Goal: Information Seeking & Learning: Stay updated

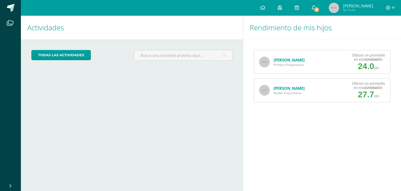
click at [313, 10] on icon at bounding box center [314, 7] width 4 height 5
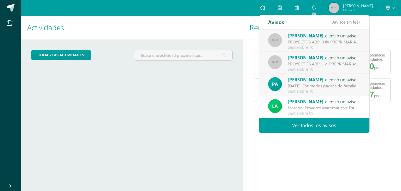
click at [310, 125] on link "Ver todos los avisos" at bounding box center [314, 125] width 110 height 14
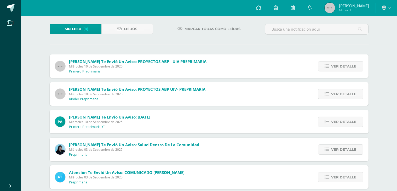
scroll to position [52, 0]
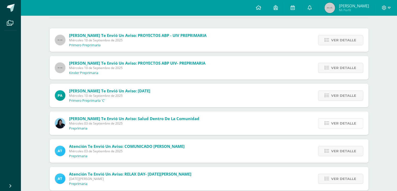
click at [331, 123] on link "Ver detalle" at bounding box center [340, 123] width 45 height 10
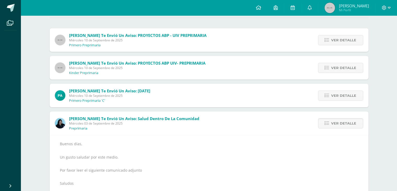
scroll to position [104, 0]
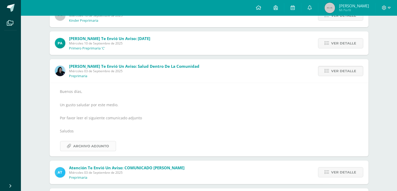
click at [105, 145] on span "Archivo Adjunto" at bounding box center [91, 146] width 36 height 10
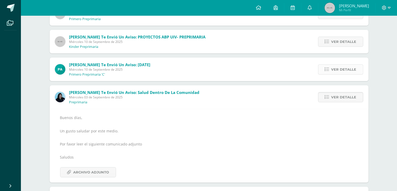
click at [323, 69] on link "Ver detalle" at bounding box center [340, 69] width 45 height 10
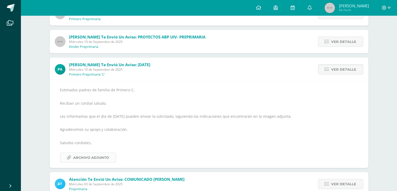
click at [105, 157] on span "Archivo Adjunto" at bounding box center [91, 157] width 36 height 10
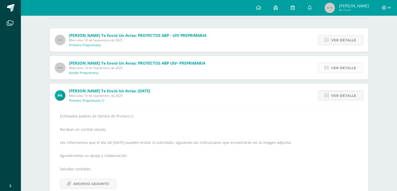
click at [340, 70] on span "Ver detalle" at bounding box center [343, 68] width 25 height 10
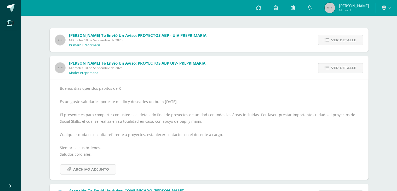
click at [98, 170] on span "Archivo Adjunto" at bounding box center [91, 169] width 36 height 10
click at [341, 37] on span "Ver detalle" at bounding box center [343, 40] width 25 height 10
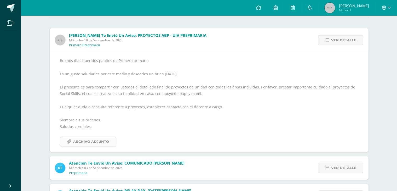
click at [90, 141] on span "Archivo Adjunto" at bounding box center [91, 142] width 36 height 10
click at [259, 9] on icon at bounding box center [258, 7] width 5 height 5
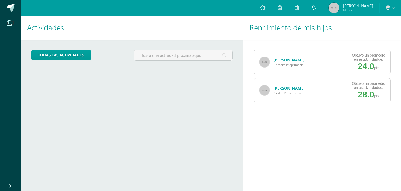
click at [315, 7] on icon at bounding box center [314, 7] width 4 height 5
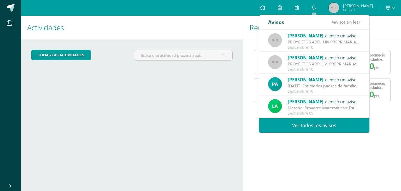
click at [279, 123] on link "Ver todos los avisos" at bounding box center [314, 125] width 110 height 14
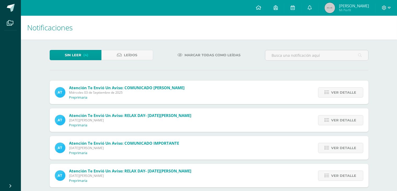
scroll to position [7, 0]
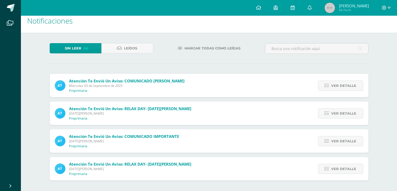
click at [195, 47] on span "Marcar todas como leídas" at bounding box center [212, 48] width 56 height 10
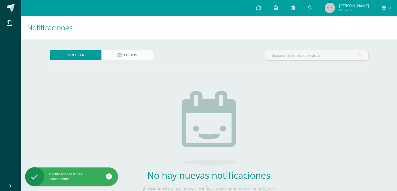
click at [138, 58] on link "Leídos" at bounding box center [127, 55] width 52 height 10
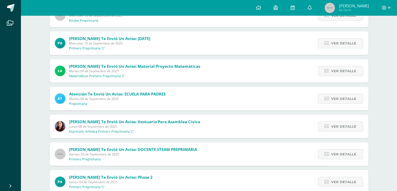
scroll to position [131, 0]
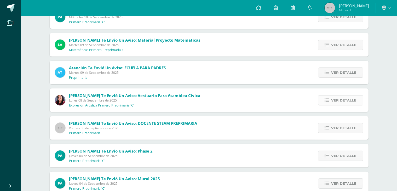
click at [341, 101] on span "Ver detalle" at bounding box center [343, 100] width 25 height 10
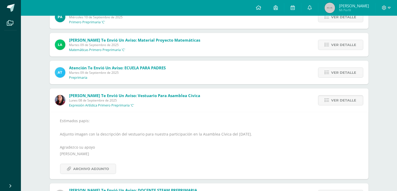
scroll to position [157, 0]
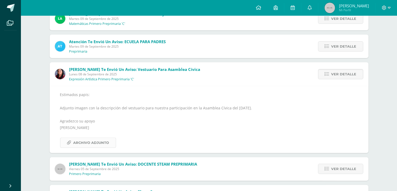
click at [85, 143] on span "Archivo Adjunto" at bounding box center [91, 143] width 36 height 10
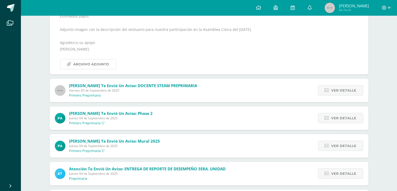
scroll to position [261, 0]
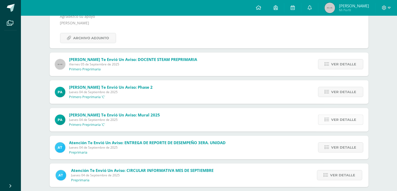
click at [355, 120] on span "Ver detalle" at bounding box center [343, 120] width 25 height 10
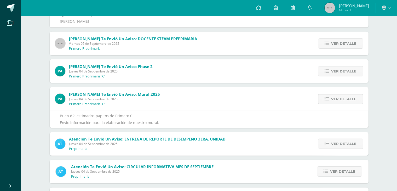
scroll to position [243, 0]
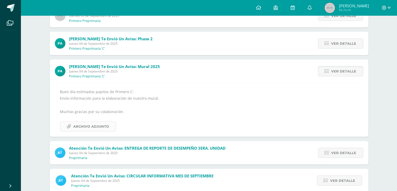
click at [107, 125] on span "Archivo Adjunto" at bounding box center [91, 126] width 36 height 10
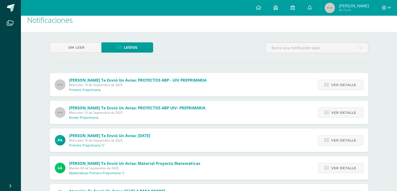
scroll to position [0, 0]
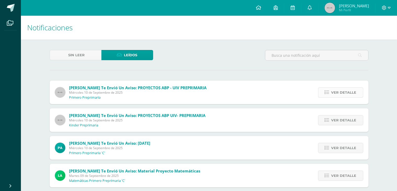
click at [323, 93] on link "Ver detalle" at bounding box center [340, 92] width 45 height 10
